Goal: Information Seeking & Learning: Learn about a topic

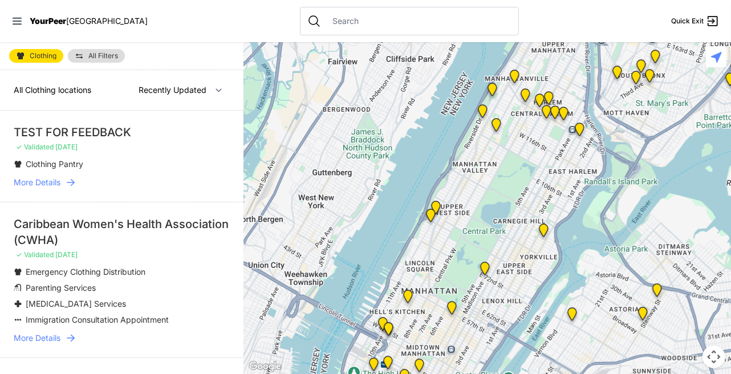
click at [74, 179] on icon at bounding box center [70, 182] width 11 height 11
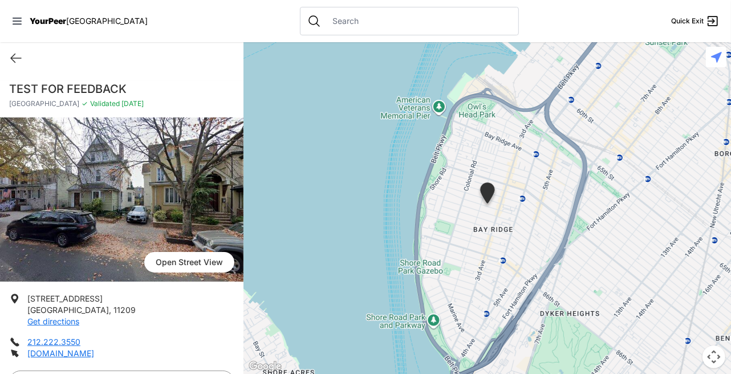
select select "recentlyUpdated"
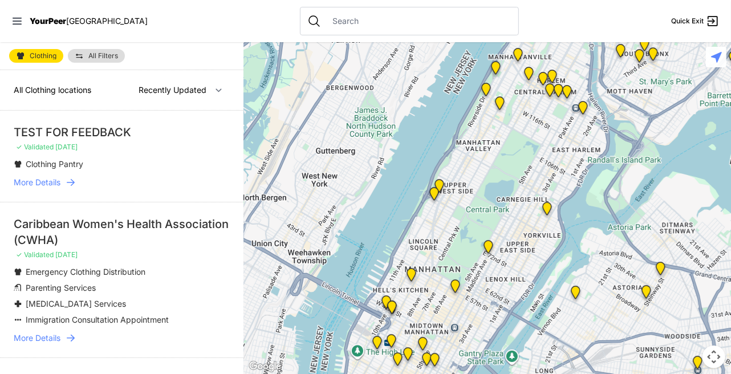
click at [415, 274] on img "9th Avenue Drop-in Center" at bounding box center [411, 277] width 23 height 27
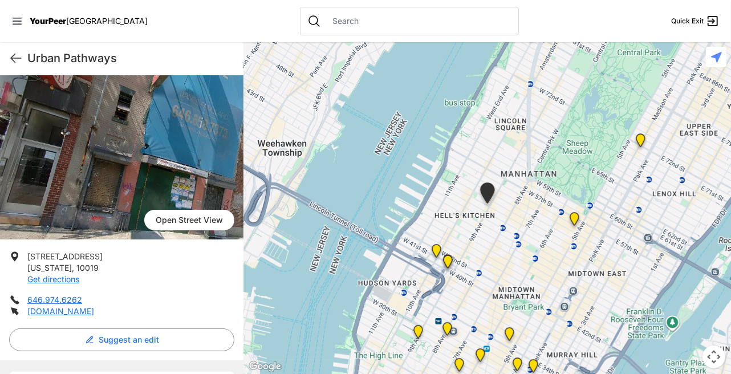
scroll to position [53, 0]
click at [71, 281] on link "Get directions" at bounding box center [53, 280] width 52 height 10
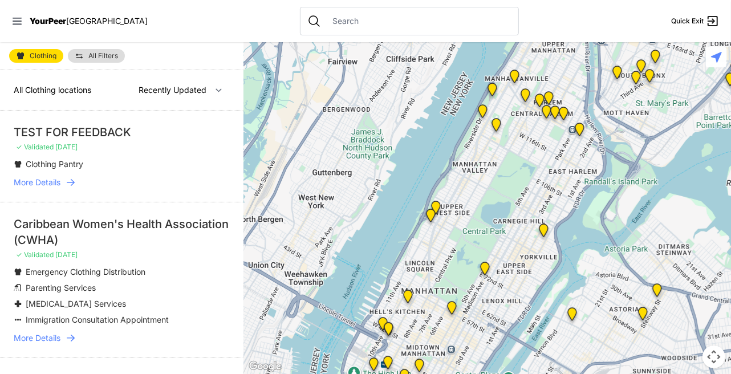
click at [434, 217] on img at bounding box center [430, 217] width 23 height 27
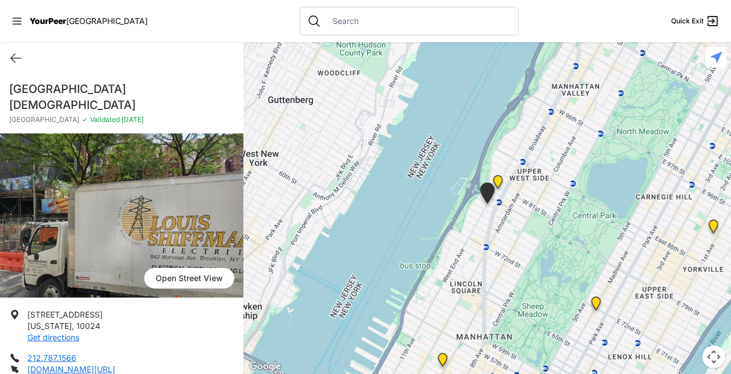
click at [502, 181] on img "Pathways Adult Drop-In Program" at bounding box center [498, 184] width 23 height 27
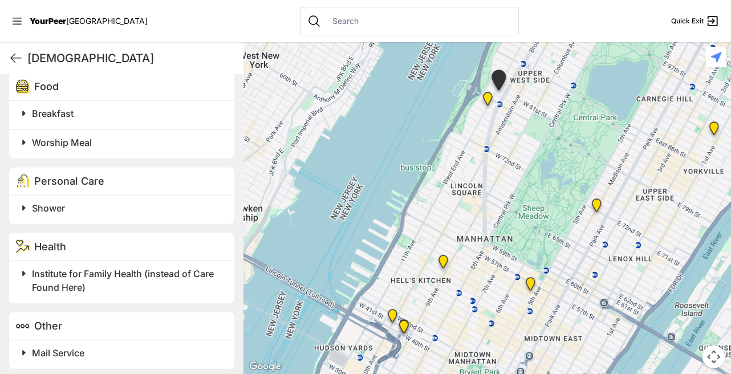
scroll to position [523, 0]
